Goal: Navigation & Orientation: Find specific page/section

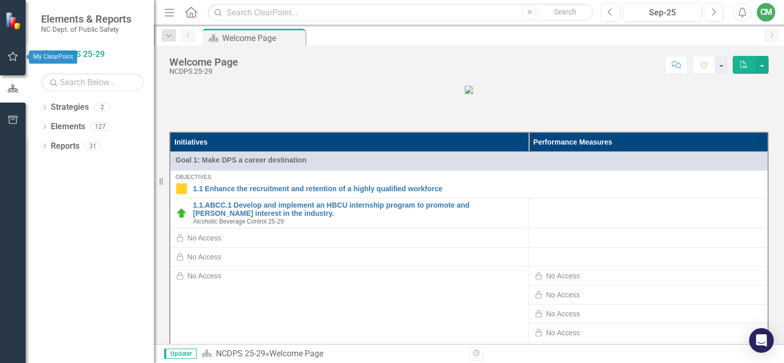
click at [16, 55] on icon "button" at bounding box center [13, 56] width 11 height 8
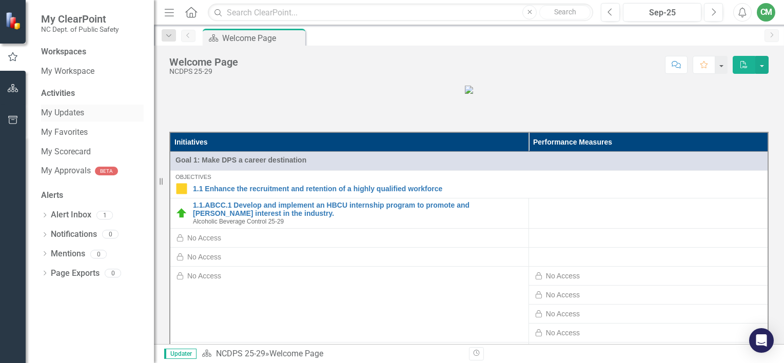
click at [73, 111] on link "My Updates" at bounding box center [92, 113] width 103 height 12
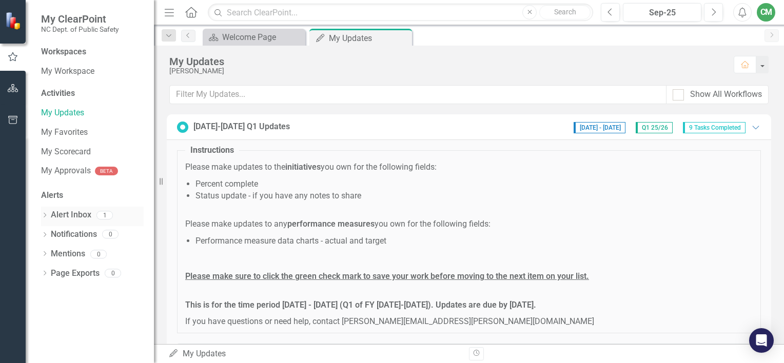
click at [69, 211] on link "Alert Inbox" at bounding box center [71, 215] width 41 height 12
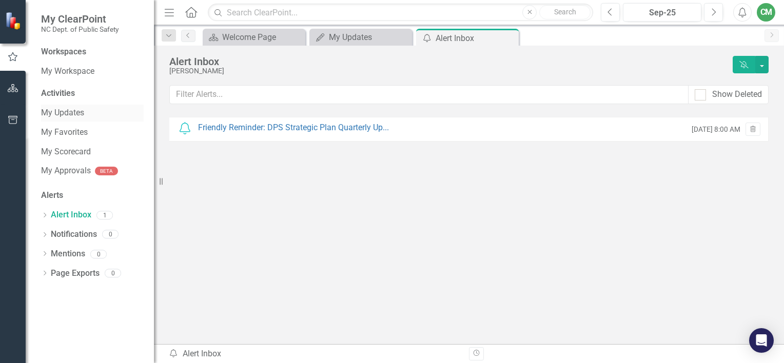
click at [66, 115] on link "My Updates" at bounding box center [92, 113] width 103 height 12
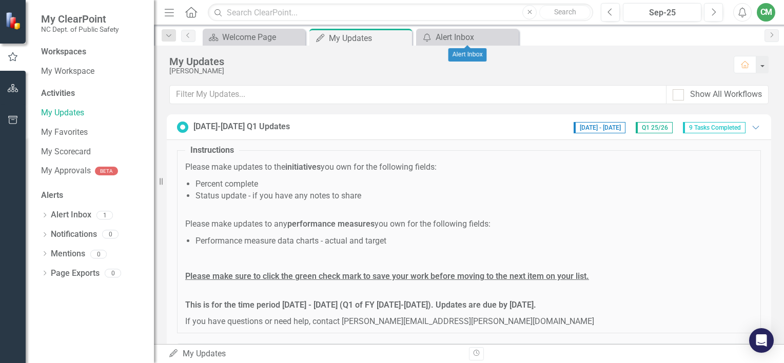
click at [0, 0] on icon "Close" at bounding box center [0, 0] width 0 height 0
click at [237, 35] on div "Welcome Page" at bounding box center [256, 37] width 68 height 13
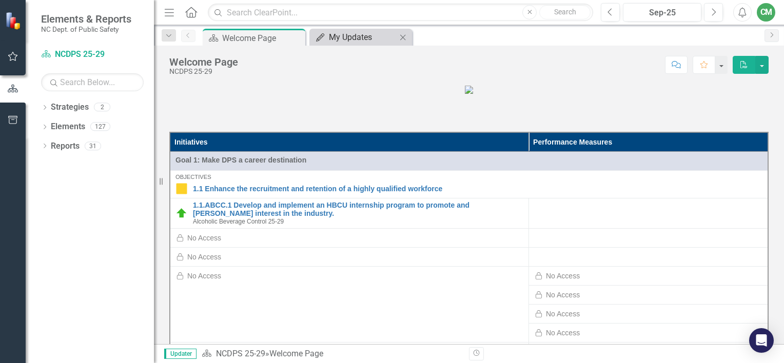
click at [367, 34] on div "My Updates" at bounding box center [363, 37] width 68 height 13
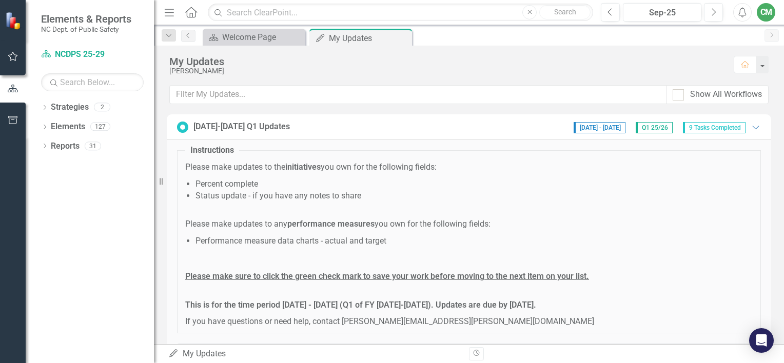
click at [758, 9] on div "CM" at bounding box center [766, 12] width 18 height 18
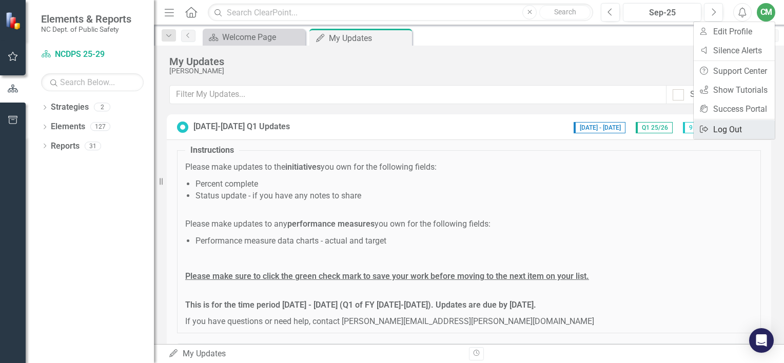
click at [726, 132] on link "Logout Log Out" at bounding box center [734, 129] width 81 height 19
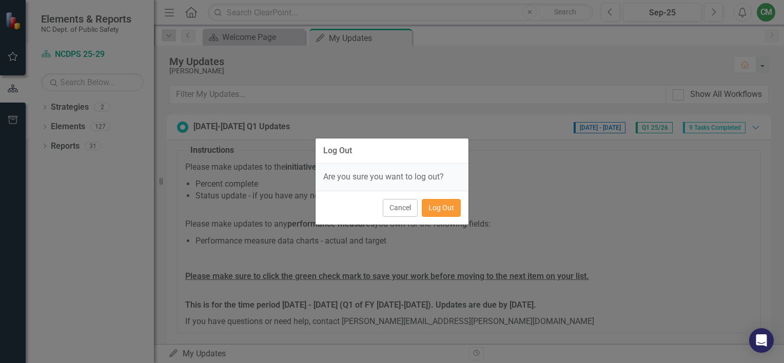
click at [452, 202] on button "Log Out" at bounding box center [441, 208] width 39 height 18
